Goal: Task Accomplishment & Management: Complete application form

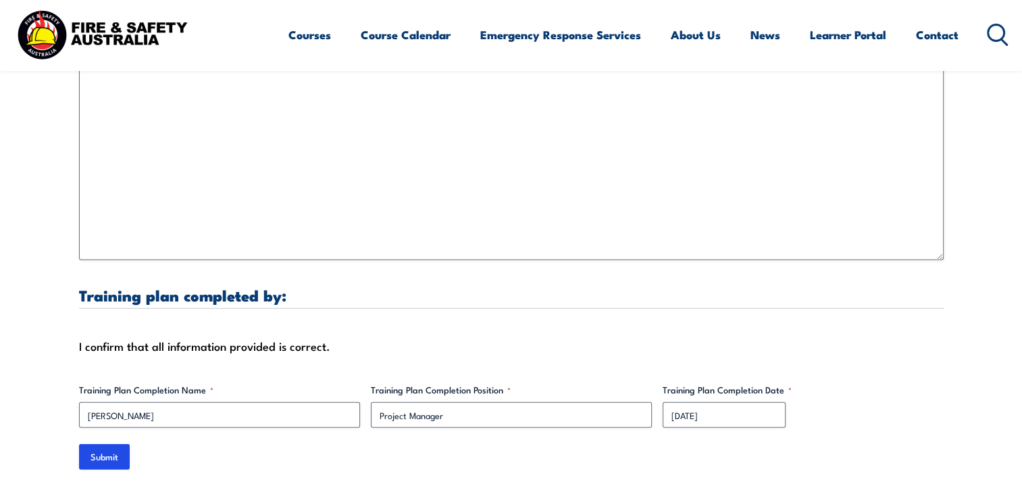
scroll to position [4119, 0]
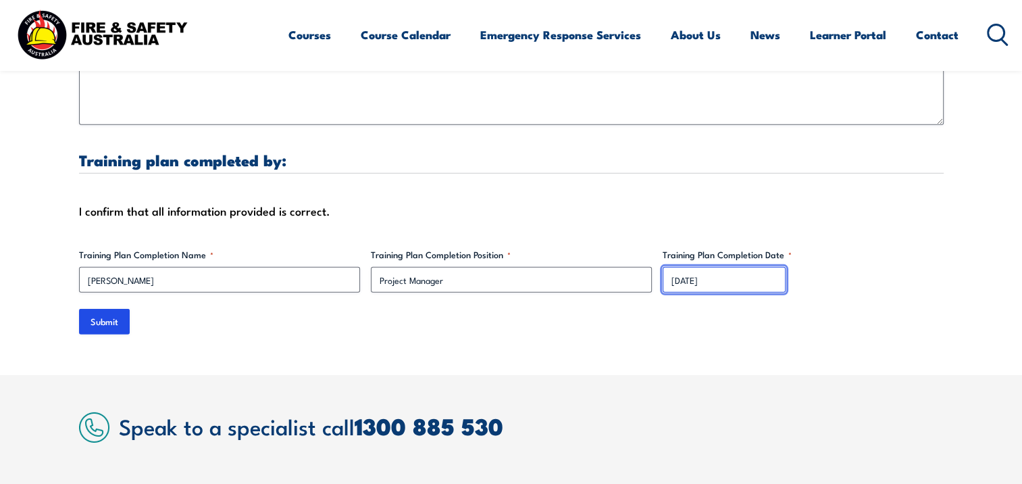
click at [681, 267] on input "[DATE]" at bounding box center [723, 280] width 123 height 26
click at [108, 310] on input "Submit" at bounding box center [104, 322] width 51 height 26
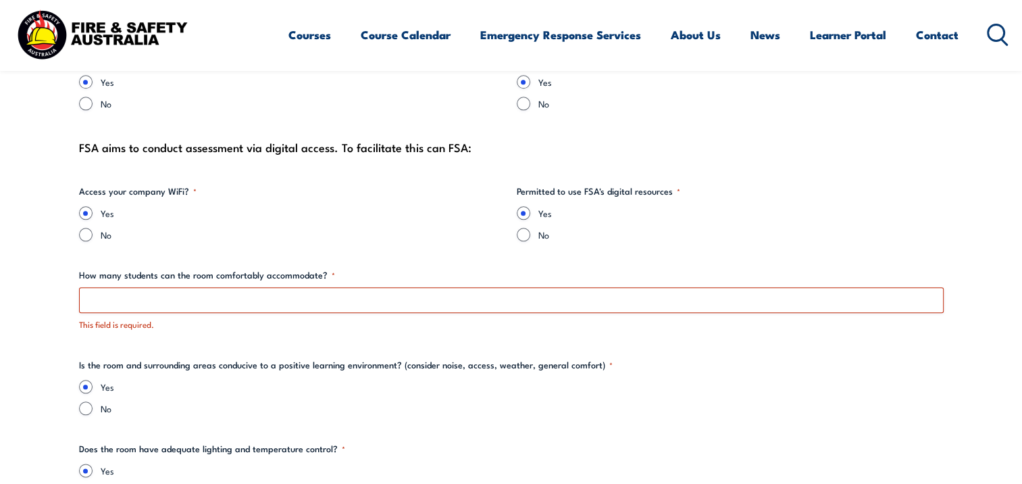
scroll to position [1489, 0]
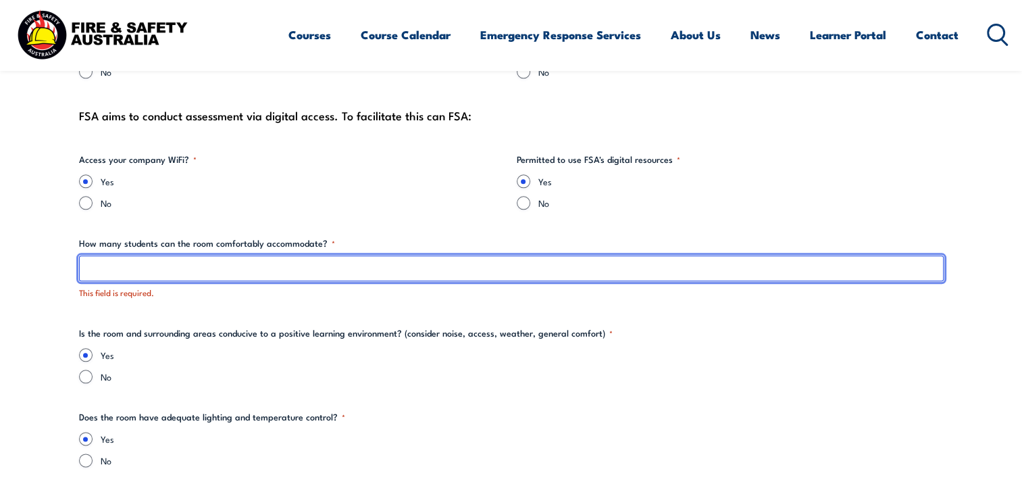
click at [199, 272] on input "How many students can the room comfortably accommodate? *" at bounding box center [511, 268] width 864 height 26
type input "10"
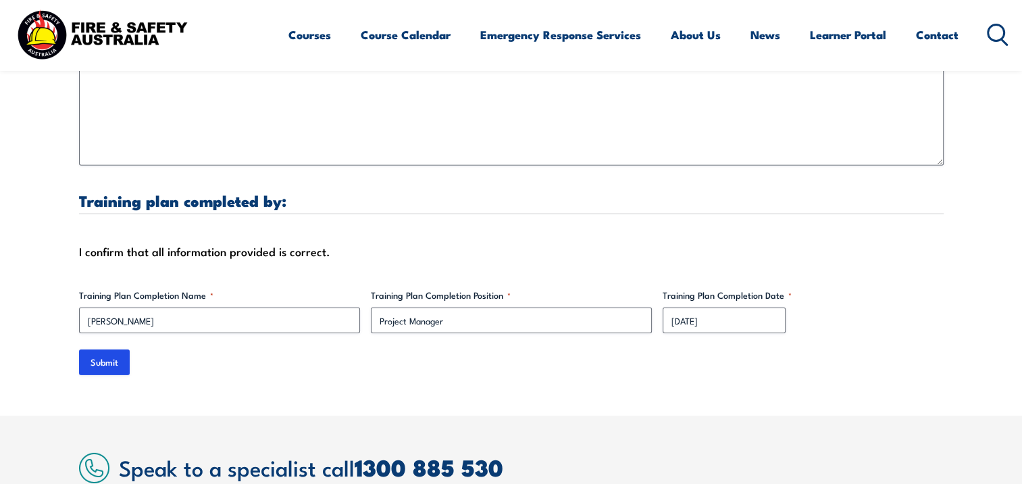
scroll to position [4190, 0]
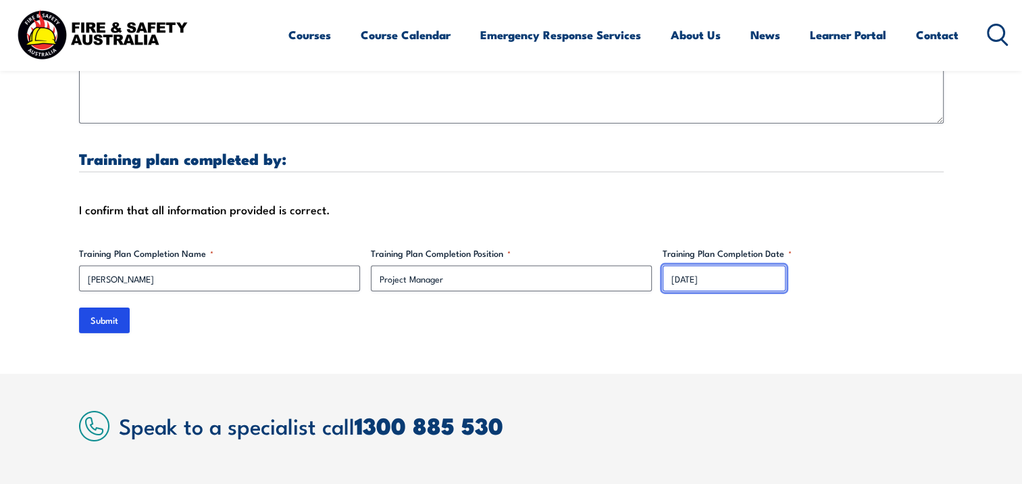
click at [679, 265] on input "[DATE]" at bounding box center [723, 278] width 123 height 26
click at [682, 265] on input "[DATE]" at bounding box center [723, 278] width 123 height 26
click at [695, 265] on input "[DATE]" at bounding box center [723, 278] width 123 height 26
drag, startPoint x: 696, startPoint y: 265, endPoint x: 676, endPoint y: 262, distance: 19.8
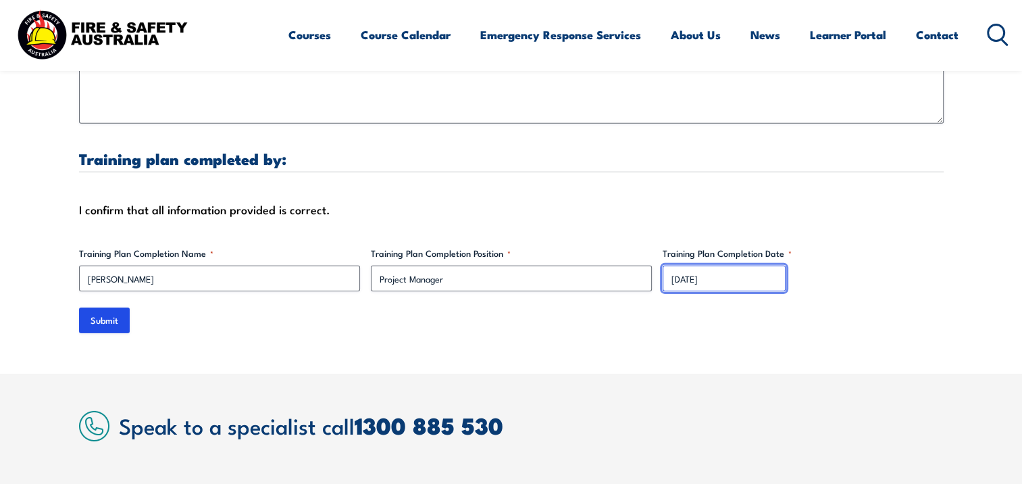
click at [676, 265] on input "[DATE]" at bounding box center [723, 278] width 123 height 26
drag, startPoint x: 109, startPoint y: 300, endPoint x: 157, endPoint y: 303, distance: 47.3
click at [111, 307] on input "Submit" at bounding box center [104, 320] width 51 height 26
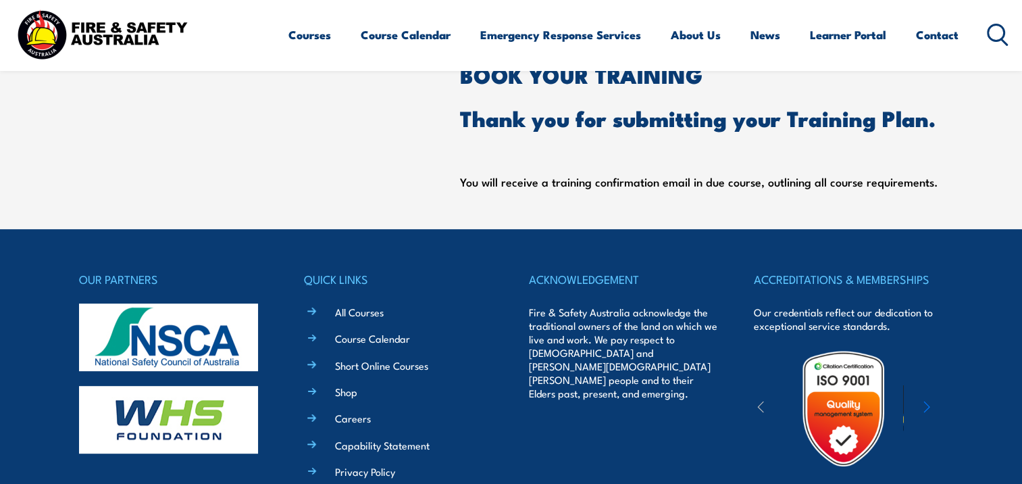
scroll to position [524, 0]
